Goal: Task Accomplishment & Management: Manage account settings

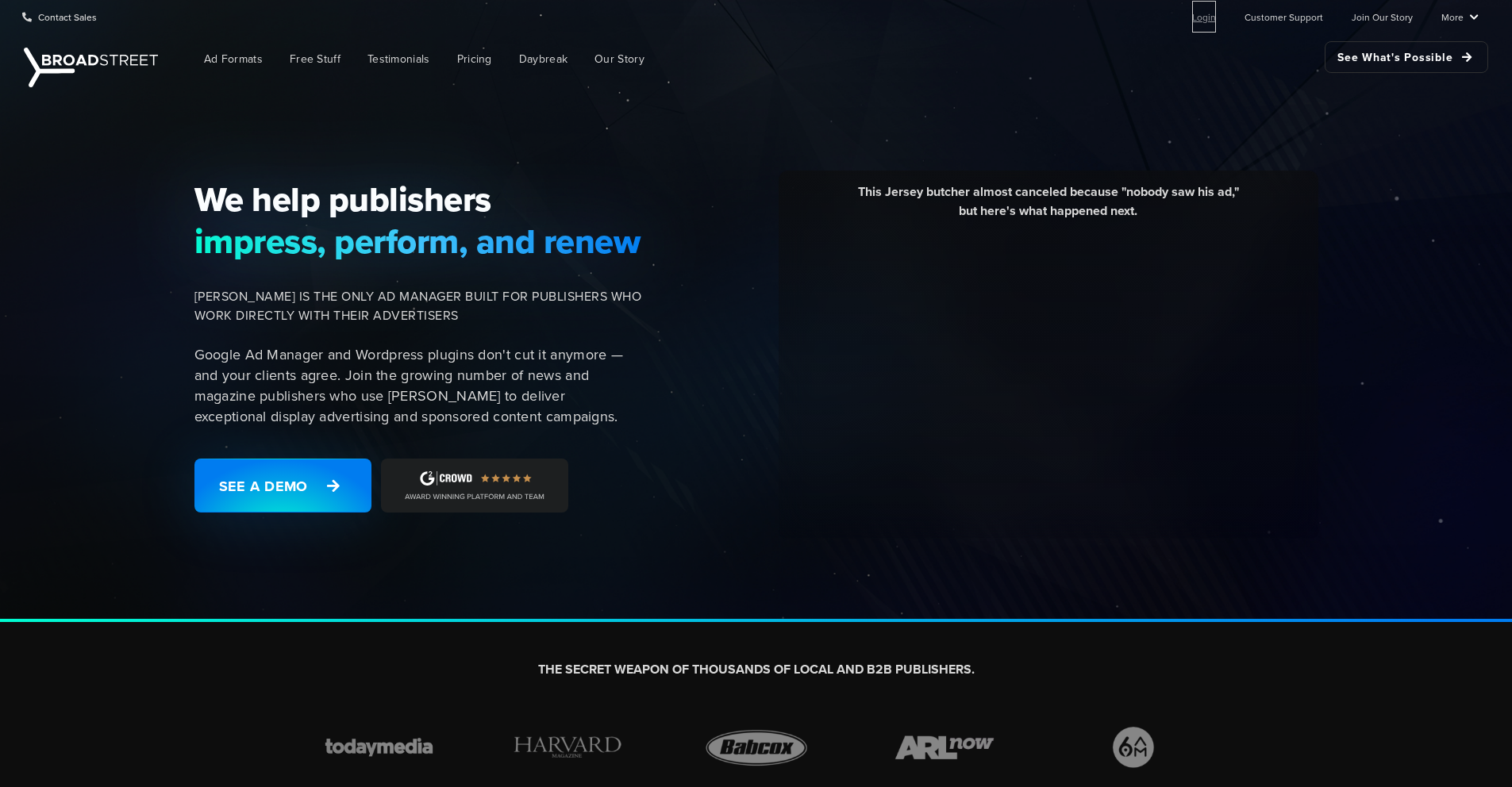
click at [1201, 18] on link "Login" at bounding box center [1203, 17] width 23 height 32
click at [1209, 17] on link "Login" at bounding box center [1203, 17] width 23 height 32
click at [1223, 21] on ul "Login Customer Support Join Our Story More Resources Blog Partners Case Studies…" at bounding box center [1322, 17] width 312 height 32
click at [1215, 21] on link "Login" at bounding box center [1203, 17] width 23 height 32
click at [1211, 20] on link "Login" at bounding box center [1203, 17] width 23 height 32
